Goal: Task Accomplishment & Management: Use online tool/utility

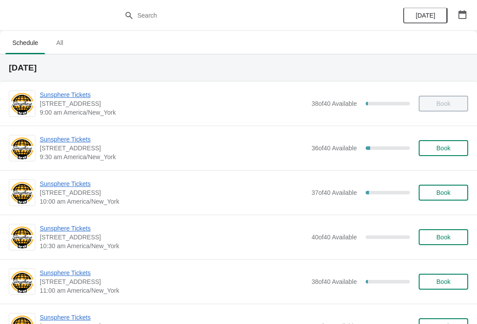
click at [65, 139] on span "Sunsphere Tickets" at bounding box center [173, 139] width 267 height 9
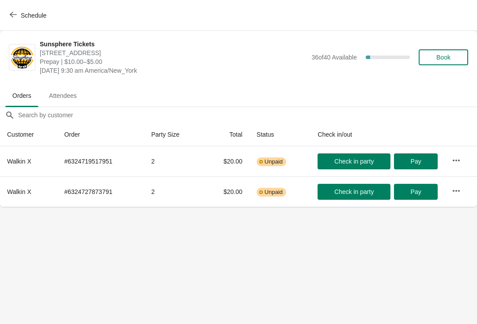
click at [6, 4] on div "Schedule" at bounding box center [238, 15] width 477 height 31
click at [19, 12] on span "Schedule" at bounding box center [28, 15] width 35 height 8
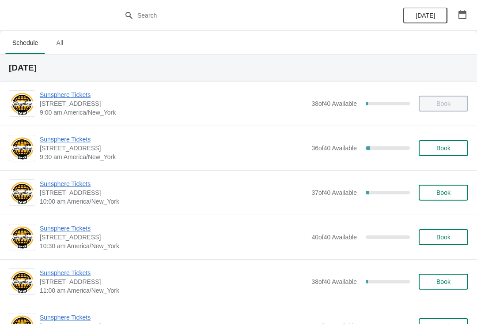
click at [78, 182] on span "Sunsphere Tickets" at bounding box center [173, 184] width 267 height 9
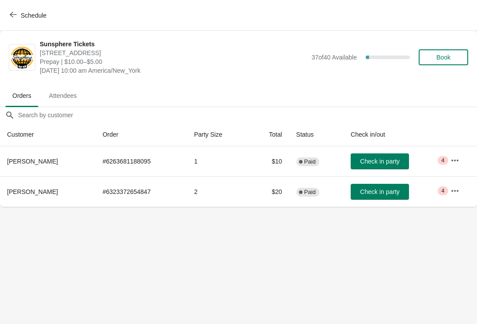
click at [0, 24] on div "Schedule" at bounding box center [238, 15] width 477 height 31
click at [19, 12] on span "Schedule" at bounding box center [28, 15] width 35 height 8
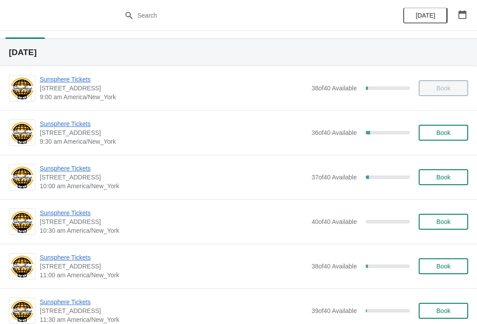
scroll to position [16, 0]
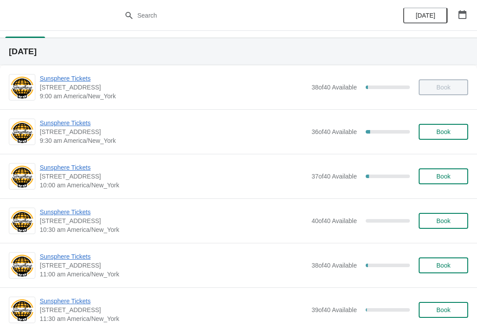
click at [62, 165] on span "Sunsphere Tickets" at bounding box center [173, 167] width 267 height 9
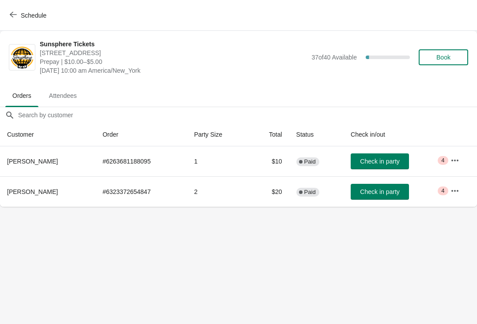
click at [386, 188] on button "Check in party" at bounding box center [379, 192] width 58 height 16
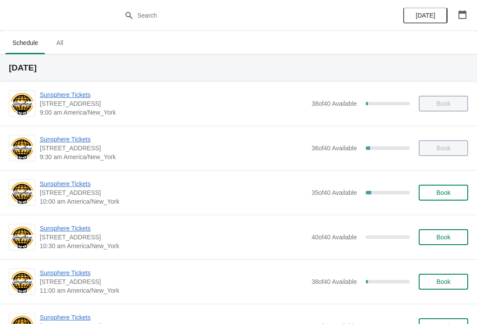
click at [68, 184] on span "Sunsphere Tickets" at bounding box center [173, 184] width 267 height 9
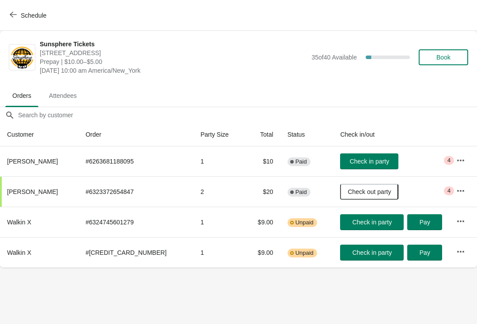
click at [358, 158] on span "Check in party" at bounding box center [368, 161] width 39 height 7
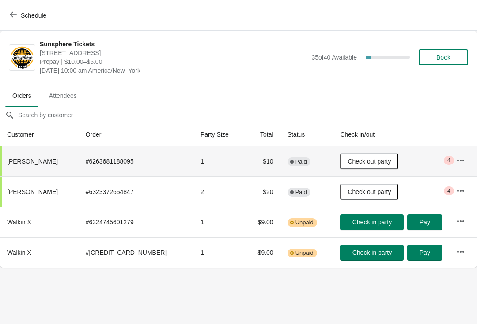
click at [8, 11] on button "Schedule" at bounding box center [28, 16] width 49 height 16
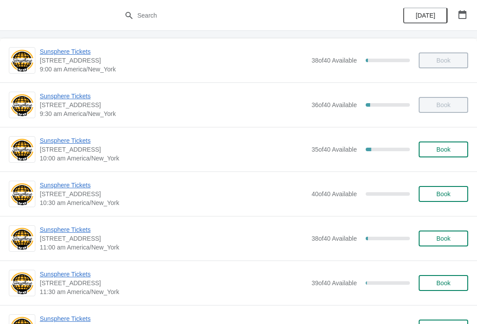
scroll to position [67, 0]
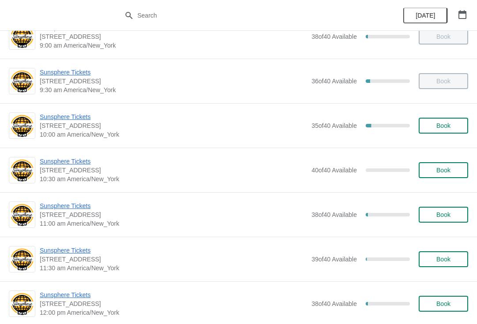
click at [77, 205] on span "Sunsphere Tickets" at bounding box center [173, 206] width 267 height 9
